Goal: Task Accomplishment & Management: Manage account settings

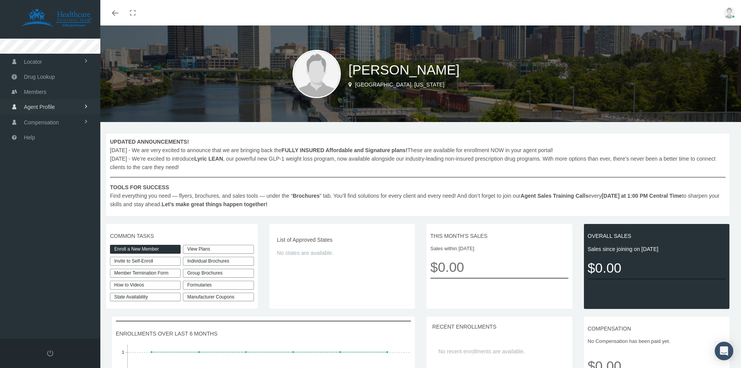
click at [52, 102] on span "Agent Profile" at bounding box center [39, 107] width 31 height 15
click at [35, 122] on link "View" at bounding box center [50, 123] width 100 height 14
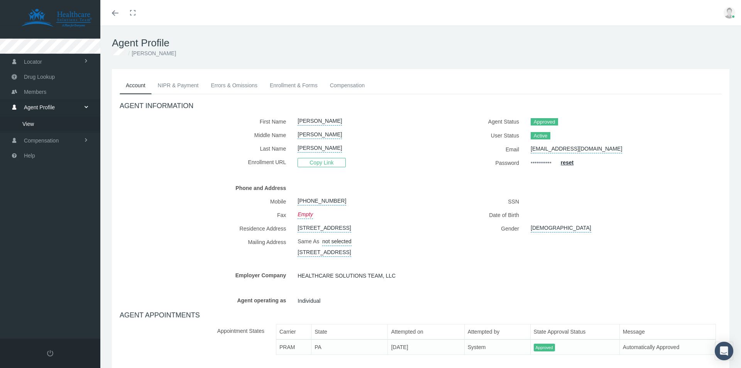
click at [539, 147] on link "[EMAIL_ADDRESS][DOMAIN_NAME]" at bounding box center [575, 147] width 91 height 11
click at [633, 151] on button "button" at bounding box center [640, 148] width 15 height 13
click at [553, 149] on link "[EMAIL_ADDRESS][DOMAIN_NAME]" at bounding box center [575, 147] width 91 height 11
click at [616, 151] on button "submit" at bounding box center [623, 148] width 15 height 13
click at [352, 81] on link "Compensation" at bounding box center [347, 85] width 47 height 17
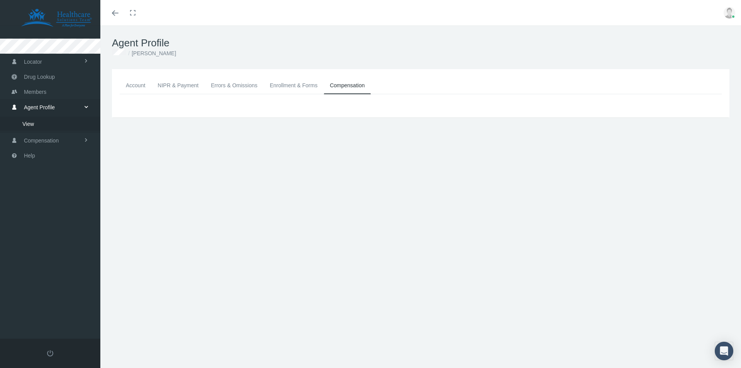
click at [144, 88] on link "Account" at bounding box center [136, 85] width 32 height 17
